Goal: Use online tool/utility: Utilize a website feature to perform a specific function

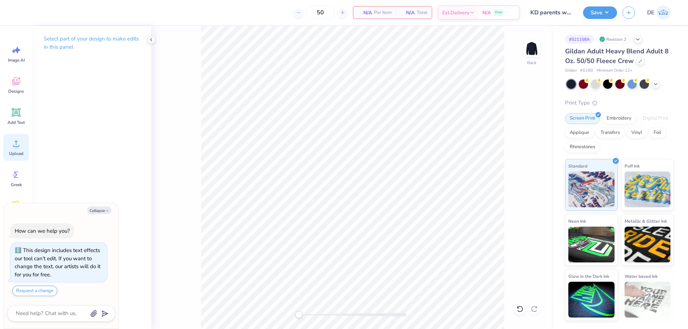
click at [20, 150] on div "Upload" at bounding box center [16, 147] width 26 height 27
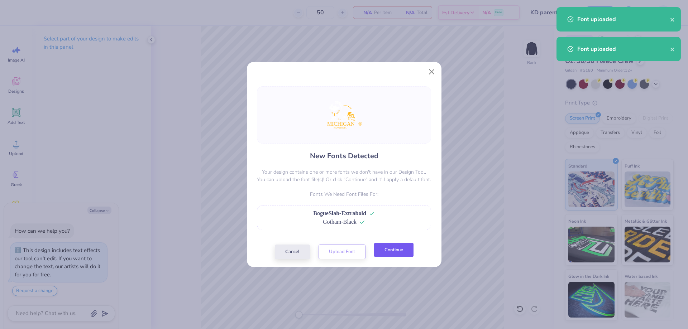
click at [391, 251] on button "Continue" at bounding box center [393, 250] width 39 height 15
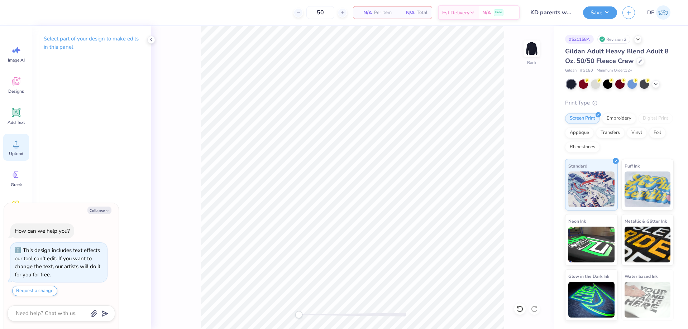
click at [13, 146] on icon at bounding box center [16, 143] width 11 height 11
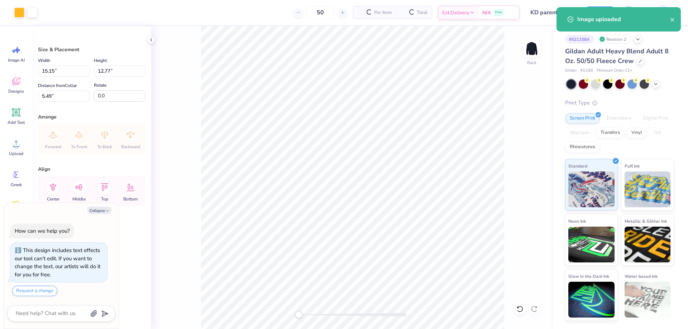
type textarea "x"
click at [68, 73] on input "15.15" at bounding box center [64, 71] width 52 height 11
click at [68, 72] on input "15.15" at bounding box center [64, 71] width 52 height 11
type input "6"
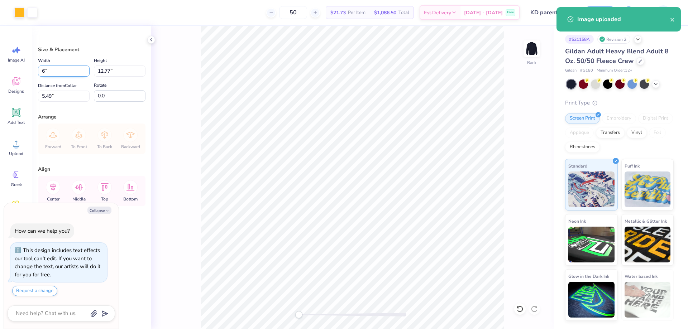
type textarea "x"
type input "6.00"
type input "5.06"
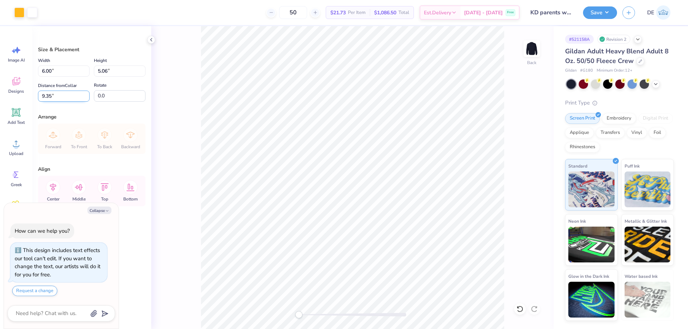
click at [80, 98] on input "9.35" at bounding box center [64, 96] width 52 height 11
type input "3"
type textarea "x"
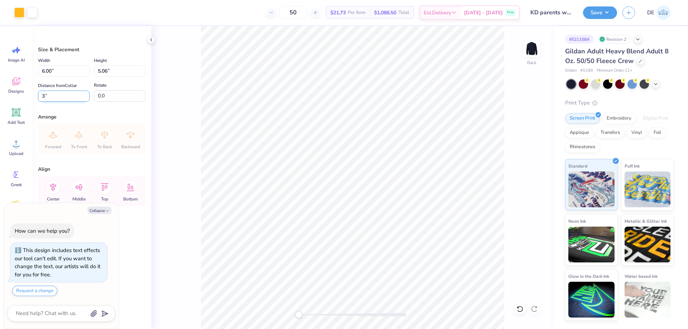
type input "3.00"
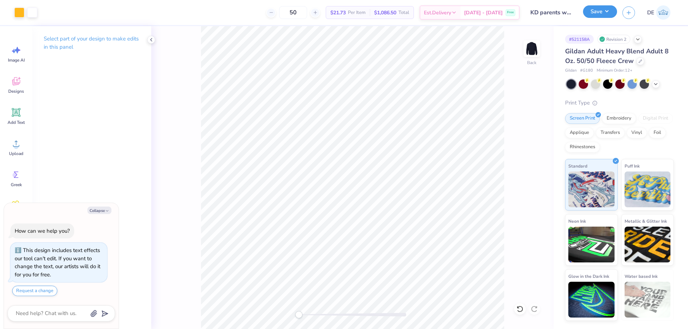
click at [587, 12] on button "Save" at bounding box center [600, 11] width 34 height 13
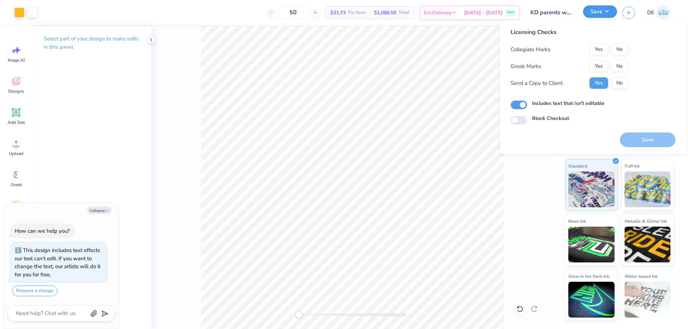
click at [598, 10] on button "Save" at bounding box center [600, 11] width 34 height 13
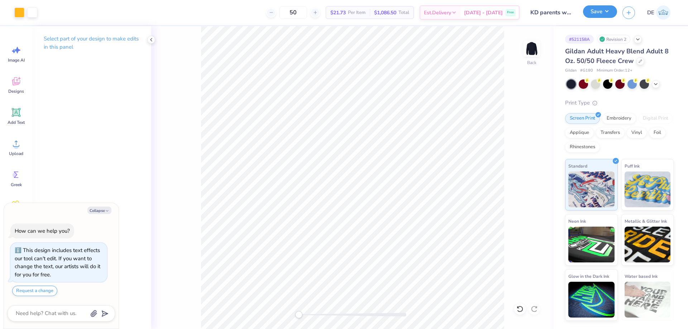
click at [597, 13] on button "Save" at bounding box center [600, 11] width 34 height 13
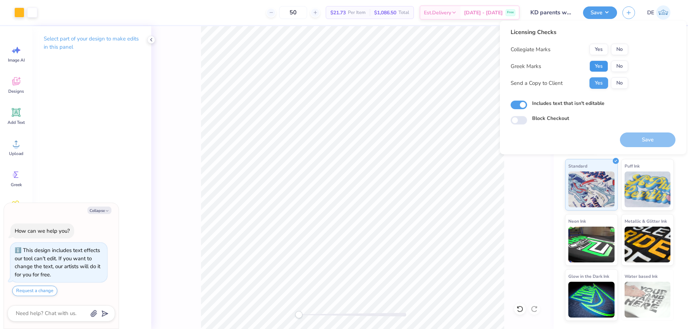
click at [596, 67] on button "Yes" at bounding box center [598, 66] width 19 height 11
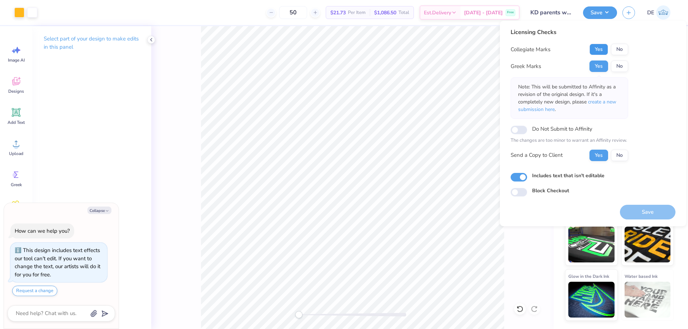
click at [597, 52] on button "Yes" at bounding box center [598, 49] width 19 height 11
click at [631, 217] on button "Save" at bounding box center [648, 212] width 56 height 15
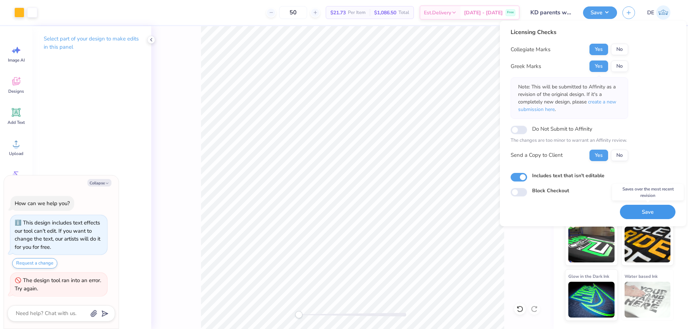
click at [636, 216] on button "Save" at bounding box center [648, 212] width 56 height 15
type textarea "x"
checkbox input "true"
type textarea "x"
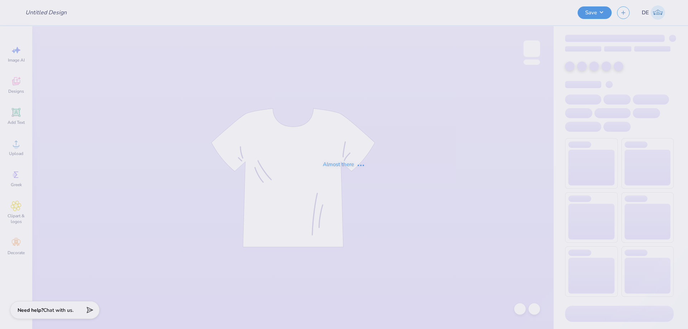
type input "KD parents weekend snoopy crew"
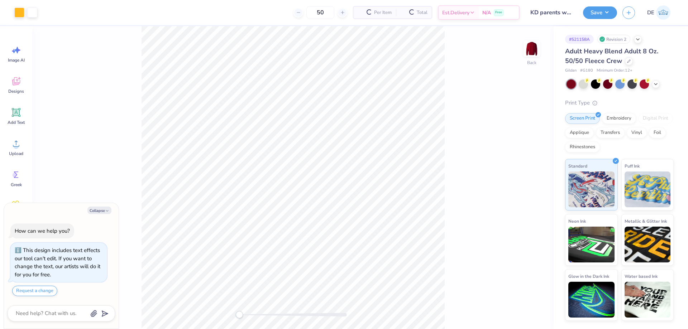
type textarea "x"
